Goal: Task Accomplishment & Management: Manage account settings

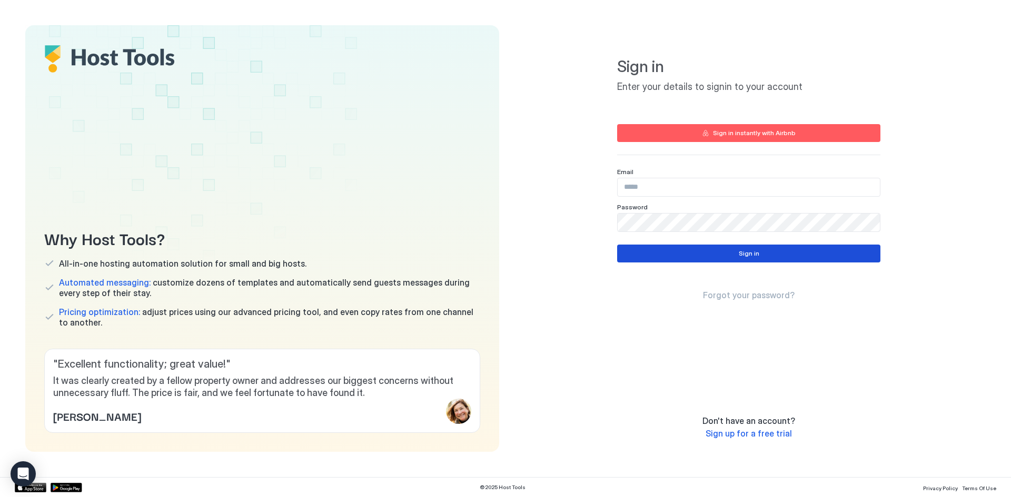
type input "**********"
click at [755, 255] on div "Sign in" at bounding box center [749, 253] width 21 height 9
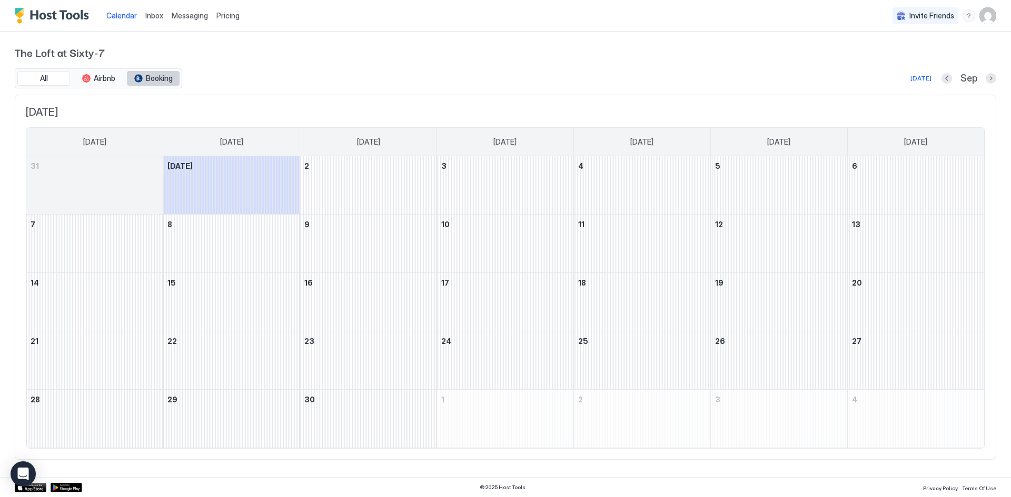
click at [156, 79] on span "Booking" at bounding box center [159, 78] width 27 height 9
click at [48, 77] on button "All" at bounding box center [43, 78] width 53 height 15
click at [984, 14] on img "User profile" at bounding box center [987, 15] width 17 height 17
click at [899, 59] on span "Settings" at bounding box center [893, 58] width 28 height 9
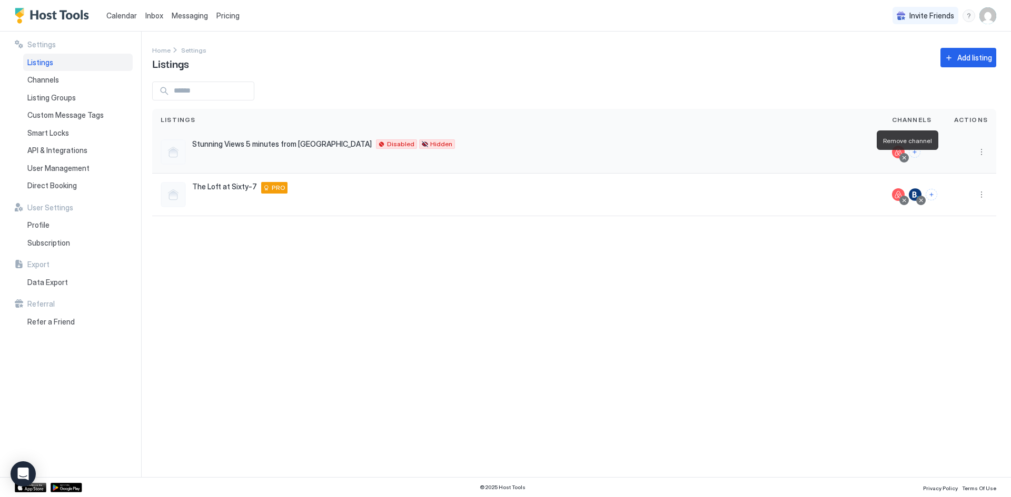
click at [905, 160] on div at bounding box center [903, 157] width 5 height 5
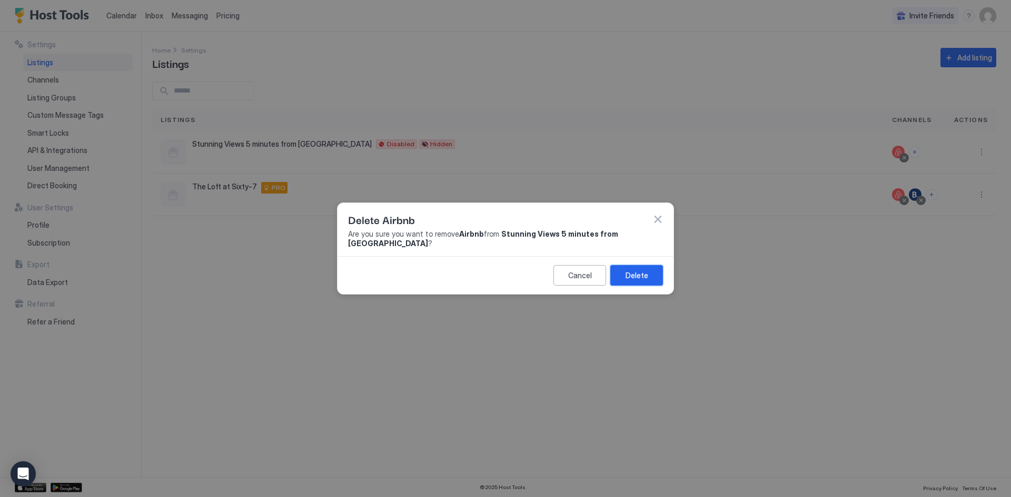
click at [638, 270] on div "Delete" at bounding box center [636, 275] width 23 height 11
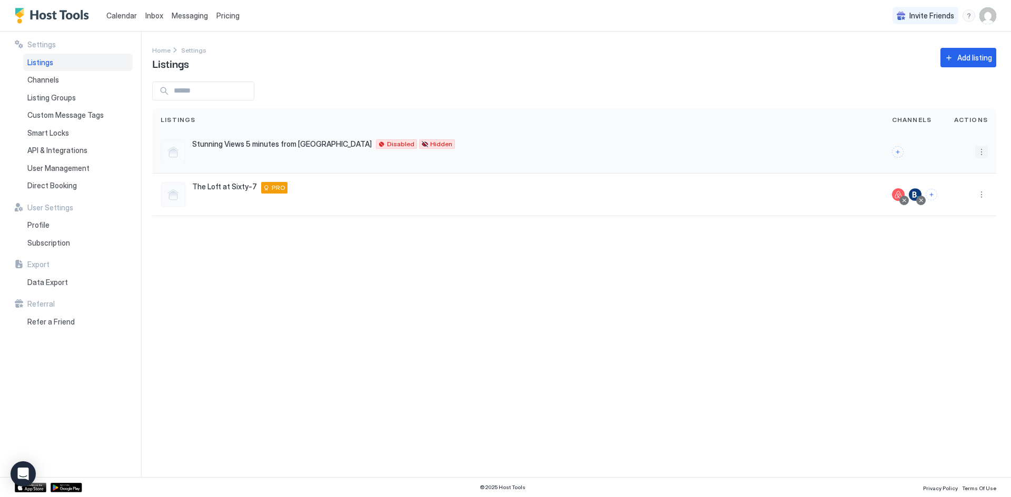
click at [980, 152] on button "More options" at bounding box center [981, 152] width 13 height 13
click at [940, 235] on span "Delete" at bounding box center [943, 235] width 19 height 8
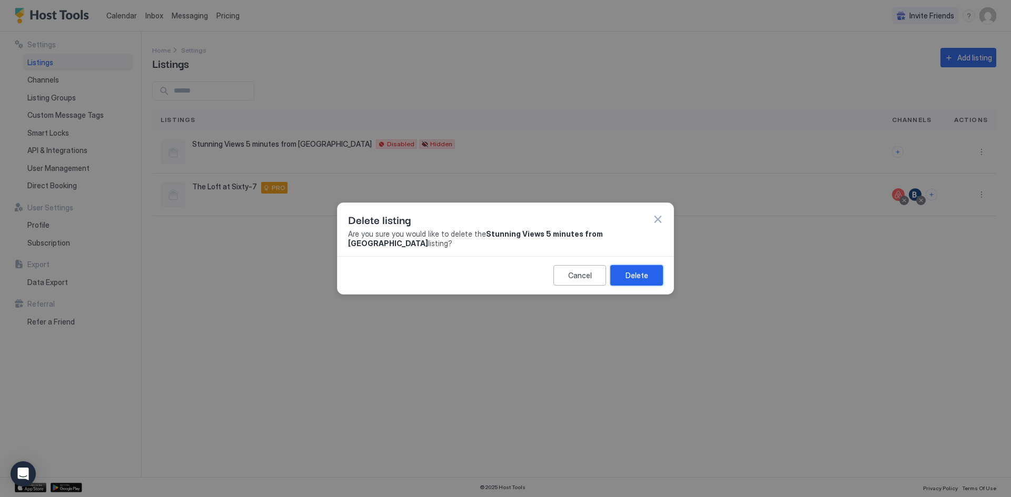
click at [623, 265] on button "Delete" at bounding box center [636, 275] width 53 height 21
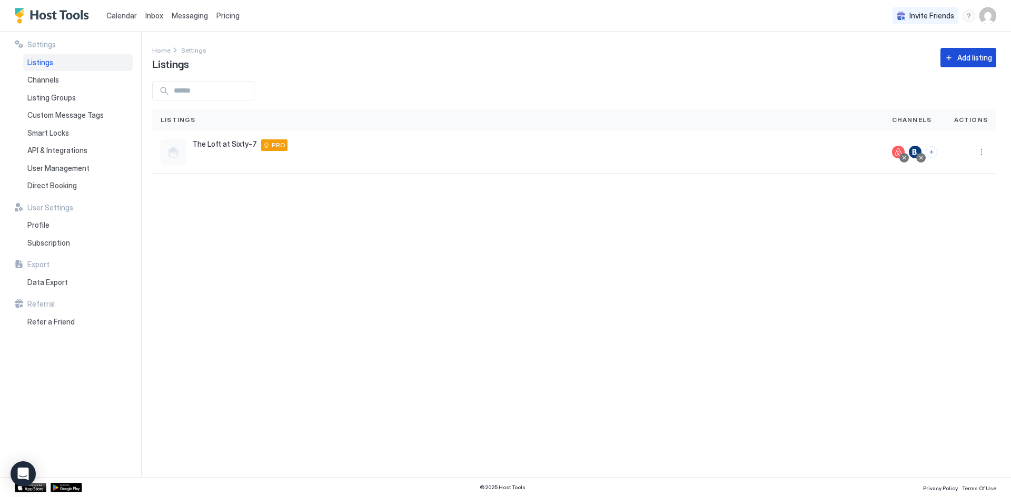
click at [956, 54] on button "Add listing" at bounding box center [968, 57] width 56 height 19
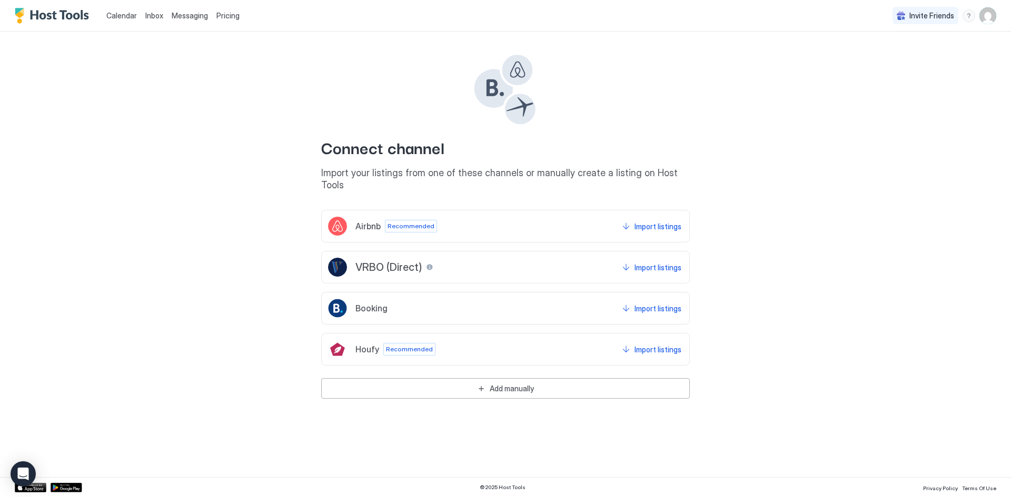
click at [377, 303] on span "Booking" at bounding box center [371, 308] width 32 height 11
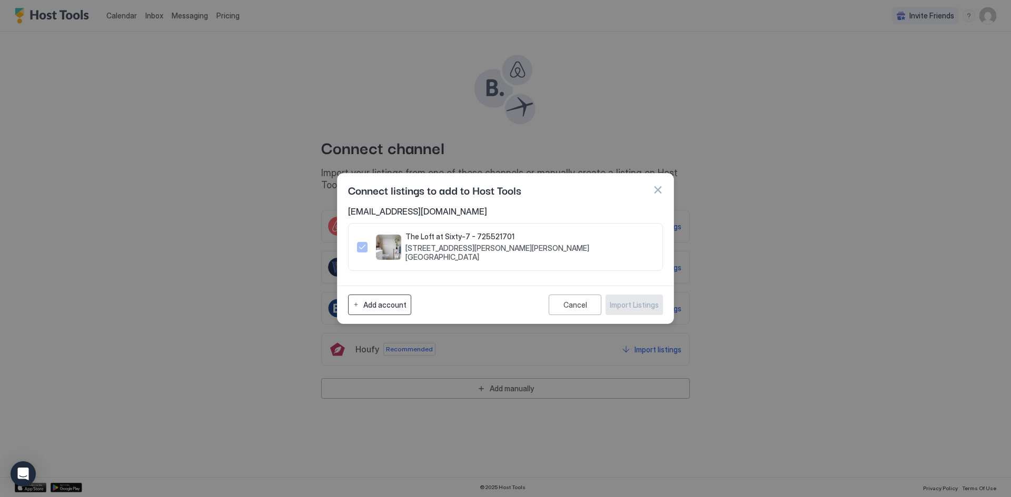
click at [368, 300] on div "Add account" at bounding box center [384, 305] width 43 height 11
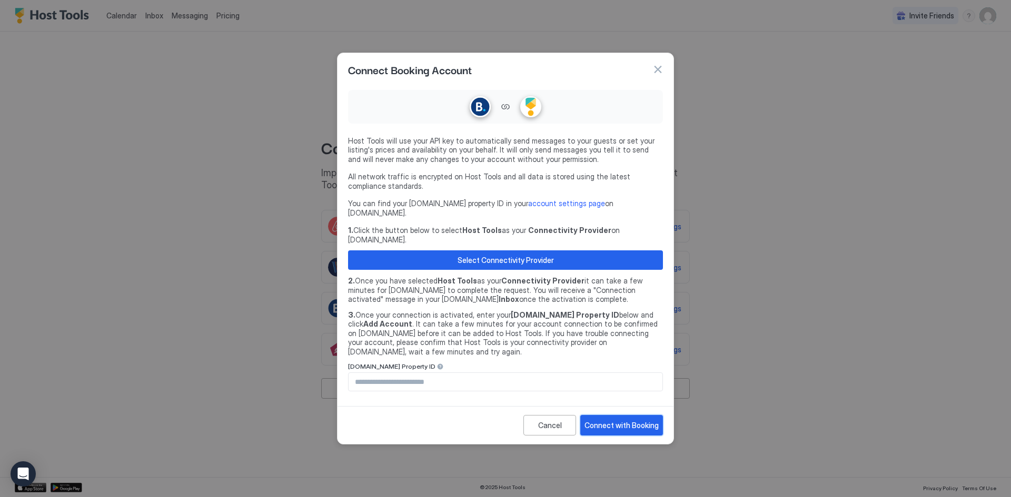
drag, startPoint x: 620, startPoint y: 411, endPoint x: 444, endPoint y: 401, distance: 175.6
click at [444, 406] on div "Cancel Connect with Booking" at bounding box center [505, 425] width 336 height 38
click at [425, 373] on input "Input Field" at bounding box center [506, 382] width 314 height 18
type input "********"
click at [604, 420] on div "Connect with Booking" at bounding box center [621, 425] width 74 height 11
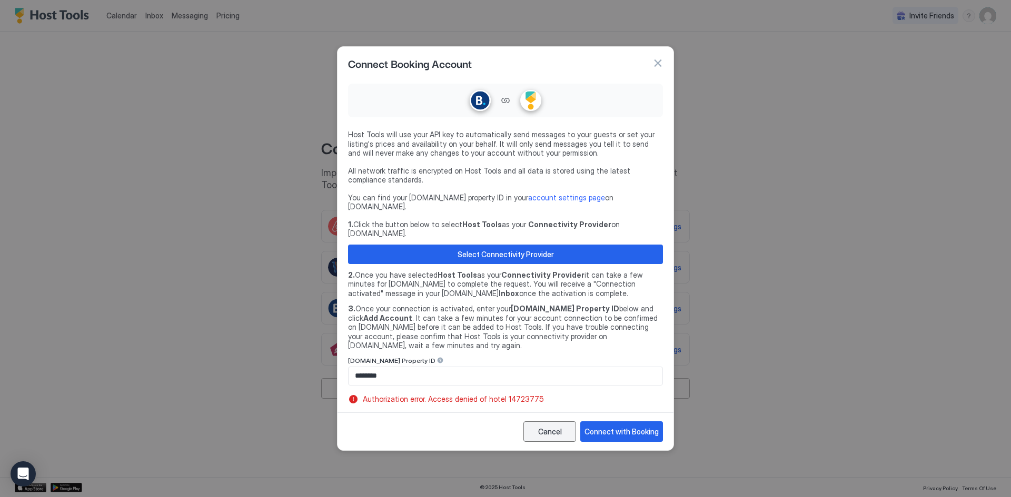
click at [556, 427] on button "Cancel" at bounding box center [549, 432] width 53 height 21
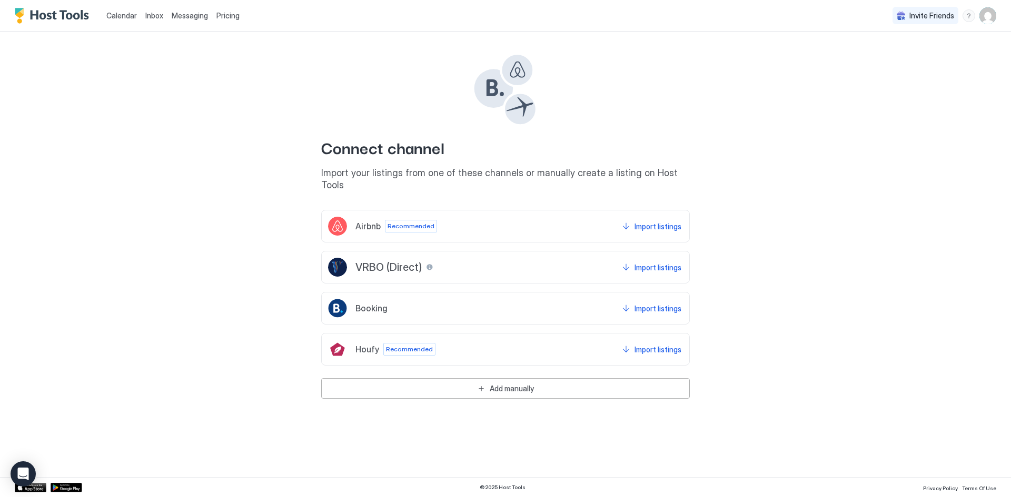
click at [114, 16] on span "Calendar" at bounding box center [121, 15] width 31 height 9
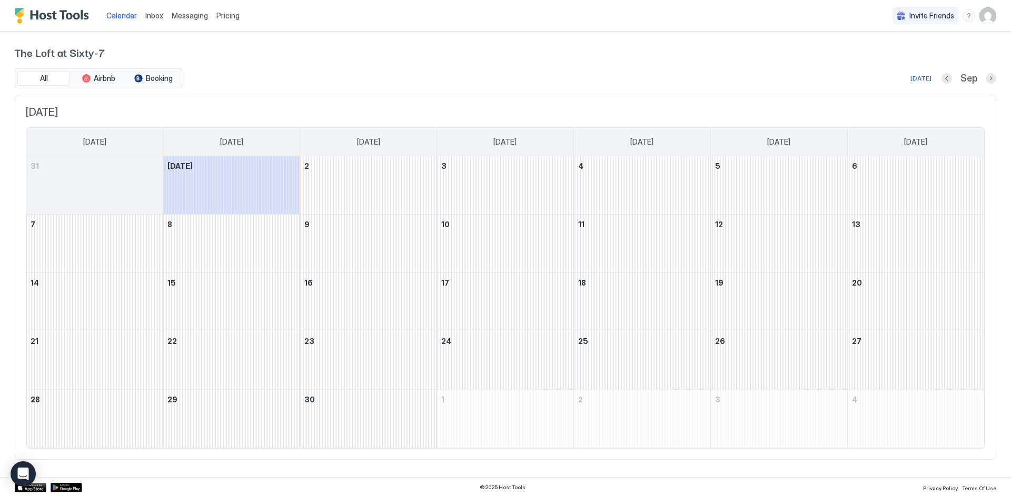
click at [989, 15] on img "User profile" at bounding box center [987, 15] width 17 height 17
click at [885, 55] on span "Settings" at bounding box center [893, 58] width 28 height 9
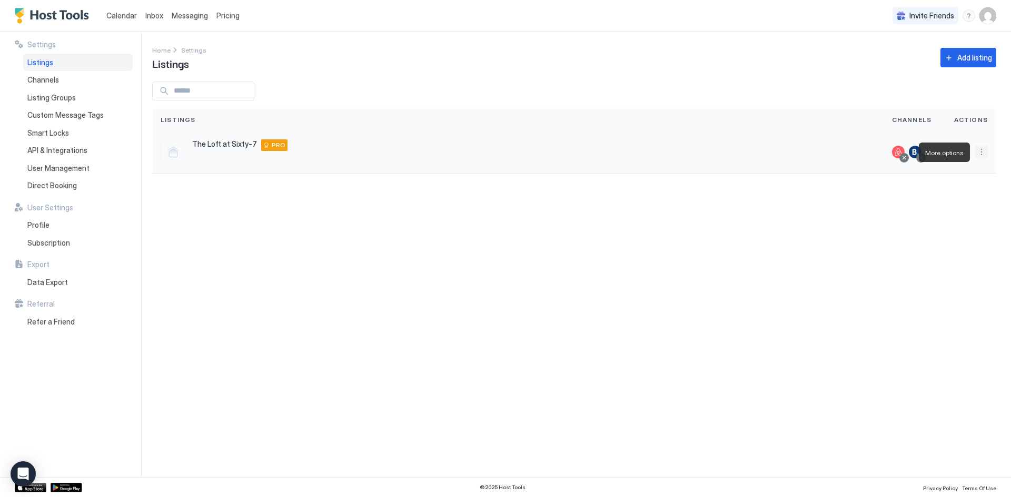
click at [976, 155] on button "More options" at bounding box center [981, 152] width 13 height 13
click at [938, 253] on span "Delete" at bounding box center [943, 251] width 19 height 8
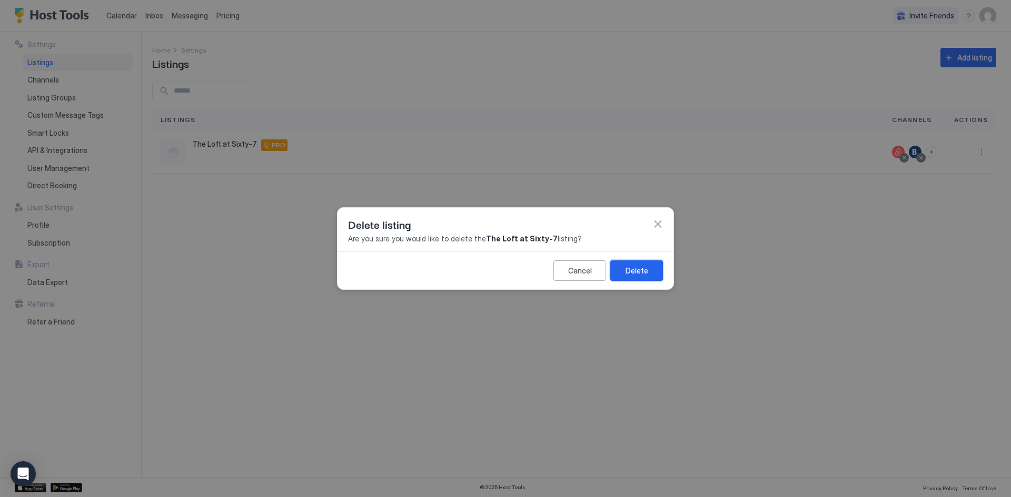
click at [625, 272] on button "Delete" at bounding box center [636, 271] width 53 height 21
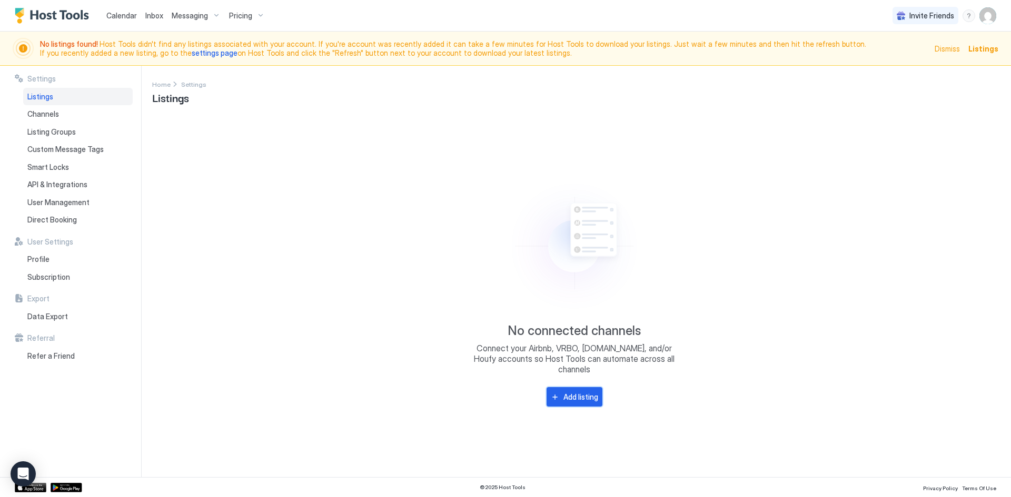
click at [581, 392] on div "Add listing" at bounding box center [580, 397] width 35 height 11
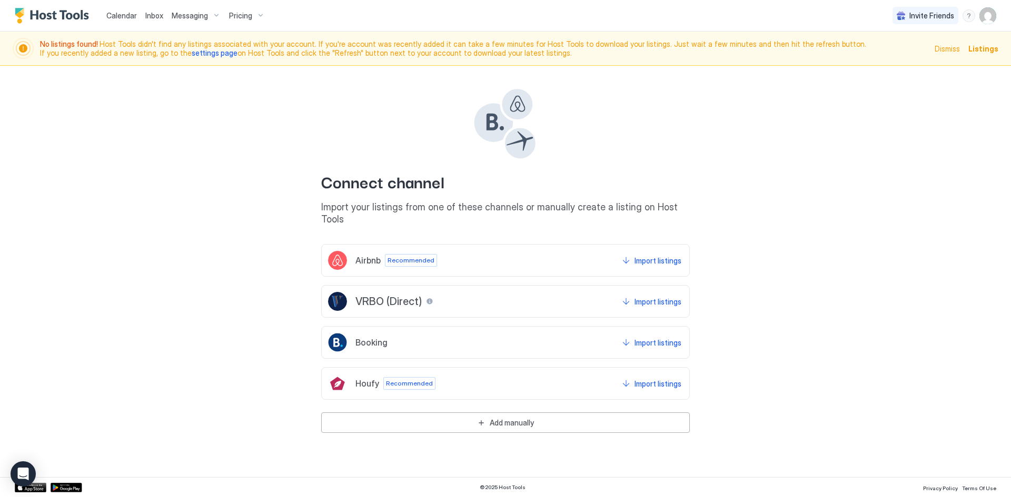
click at [367, 337] on span "Booking" at bounding box center [371, 342] width 32 height 11
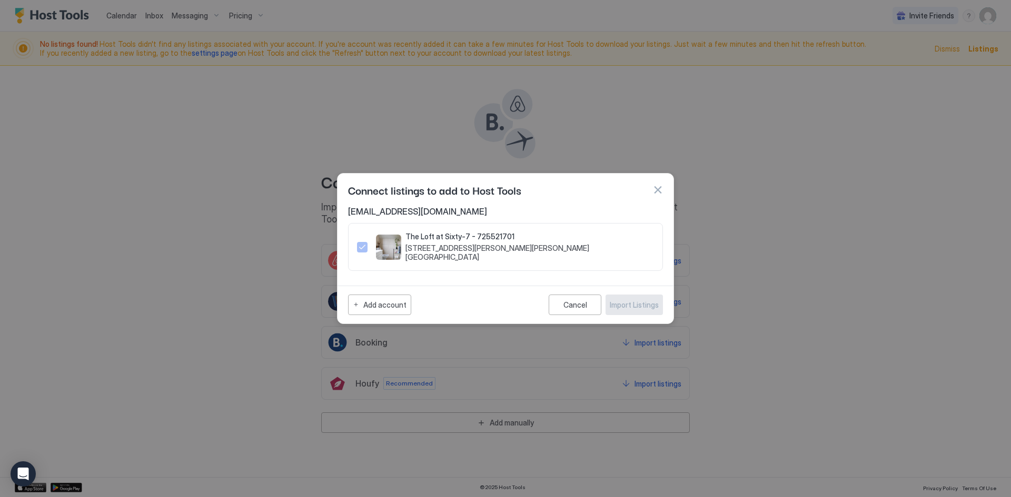
click at [361, 250] on icon "725521701" at bounding box center [362, 247] width 8 height 8
click at [364, 307] on div "Add account" at bounding box center [384, 305] width 43 height 11
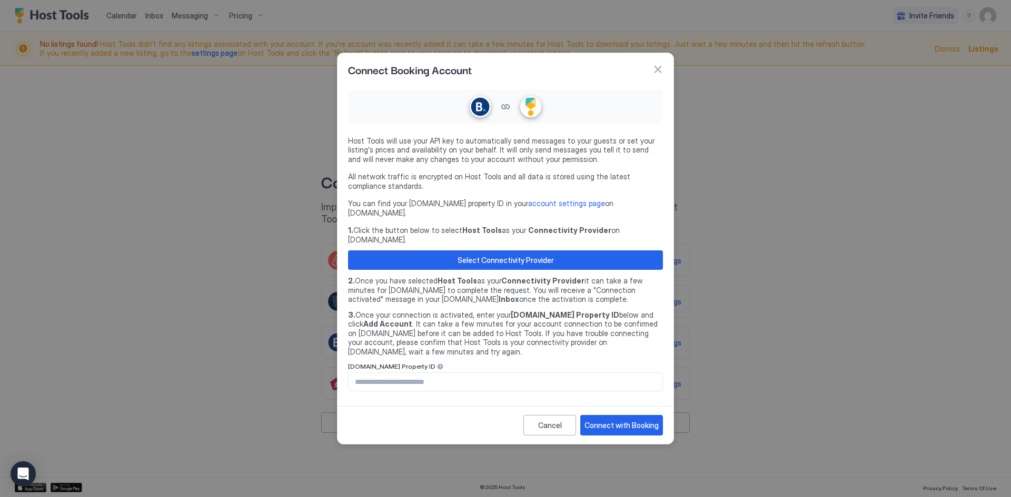
click at [385, 373] on input "Input Field" at bounding box center [506, 382] width 314 height 18
click at [605, 420] on div "Connect with Booking" at bounding box center [621, 425] width 74 height 11
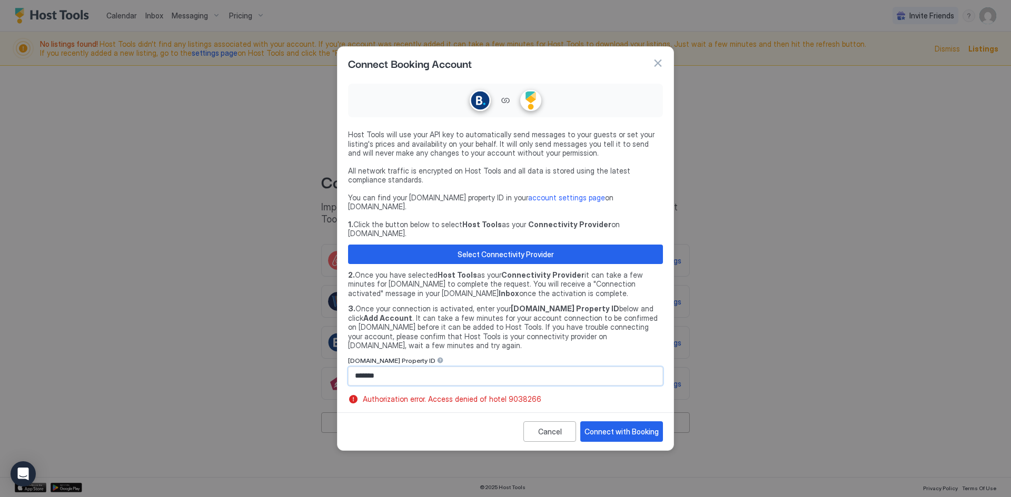
drag, startPoint x: 414, startPoint y: 359, endPoint x: 253, endPoint y: 359, distance: 161.1
click at [253, 359] on div "Connect Booking Account Host Tools will use your API key to automatically send …" at bounding box center [505, 248] width 1011 height 497
type input "********"
click at [530, 249] on div "Select Connectivity Provider" at bounding box center [505, 254] width 96 height 11
click at [454, 245] on button "Select Connectivity Provider" at bounding box center [505, 254] width 315 height 19
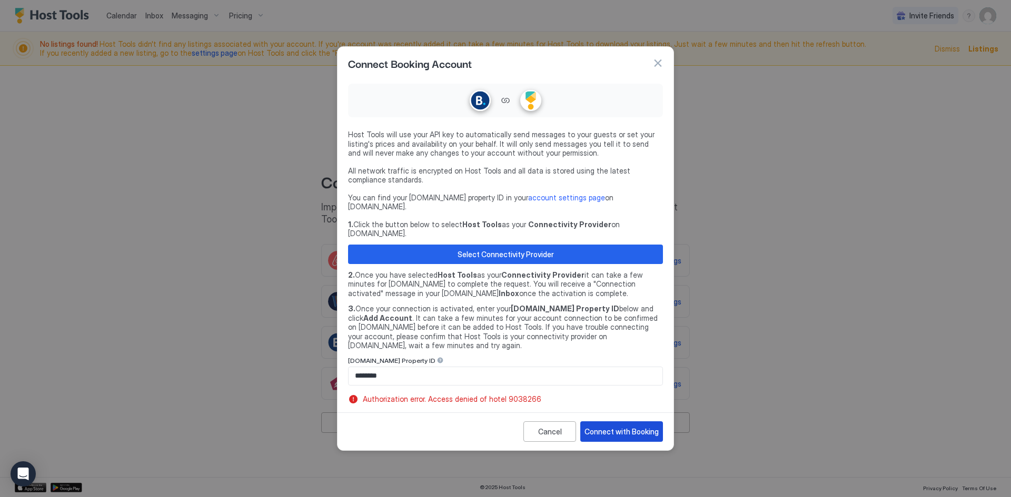
click at [606, 426] on div "Connect with Booking" at bounding box center [621, 431] width 74 height 11
click at [611, 426] on div "Connect with Booking" at bounding box center [621, 431] width 74 height 11
